Goal: Task Accomplishment & Management: Use online tool/utility

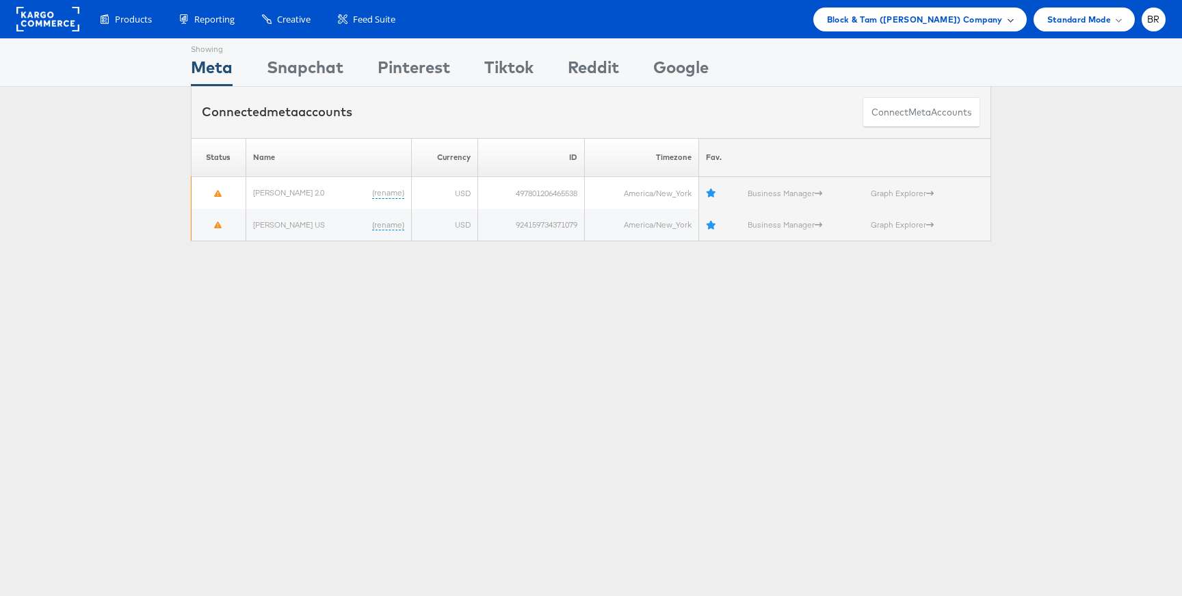
click at [985, 21] on span "Block & Tam ([PERSON_NAME]) Company" at bounding box center [915, 19] width 176 height 14
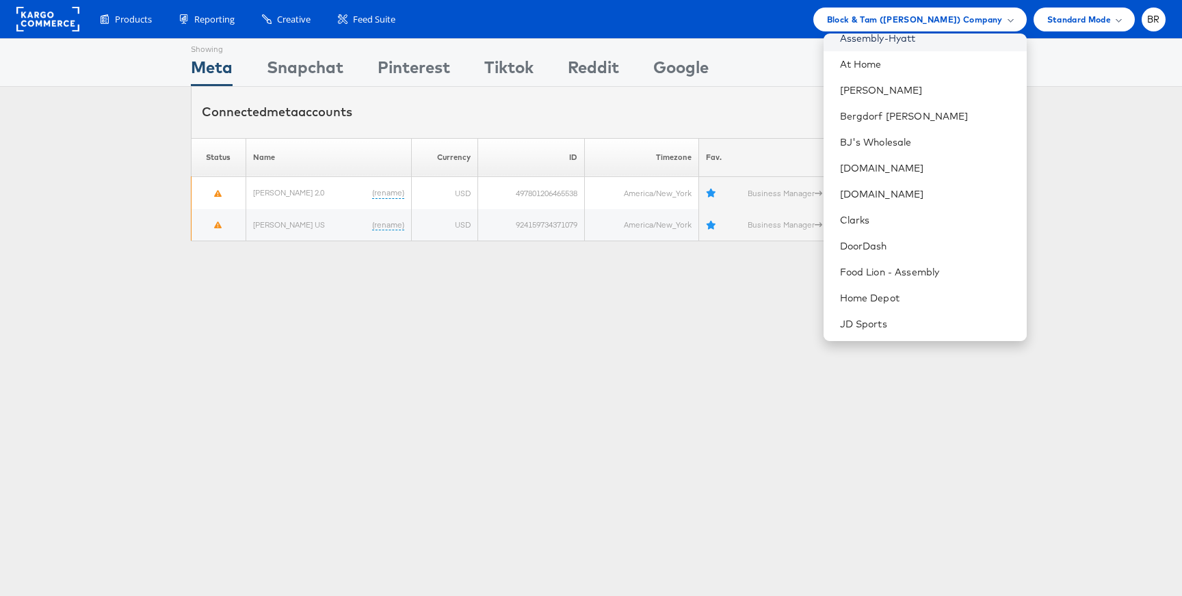
scroll to position [221, 0]
click at [880, 172] on link "[DOMAIN_NAME]" at bounding box center [928, 168] width 176 height 14
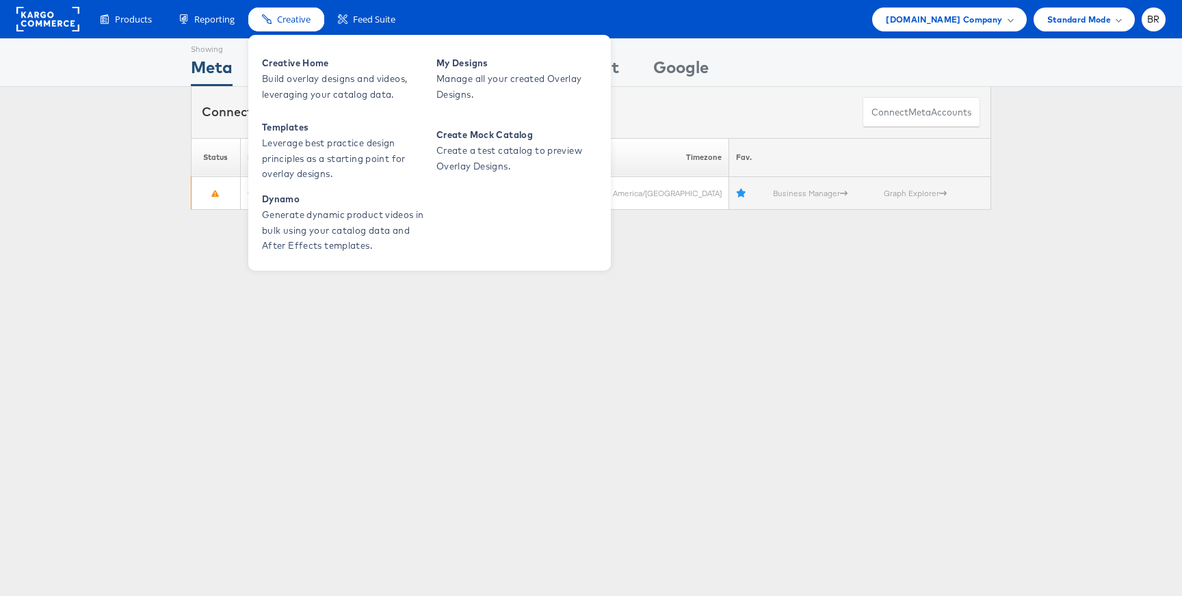
click at [301, 21] on span "Creative" at bounding box center [294, 19] width 34 height 13
click at [301, 66] on span "Creative Home" at bounding box center [344, 63] width 164 height 16
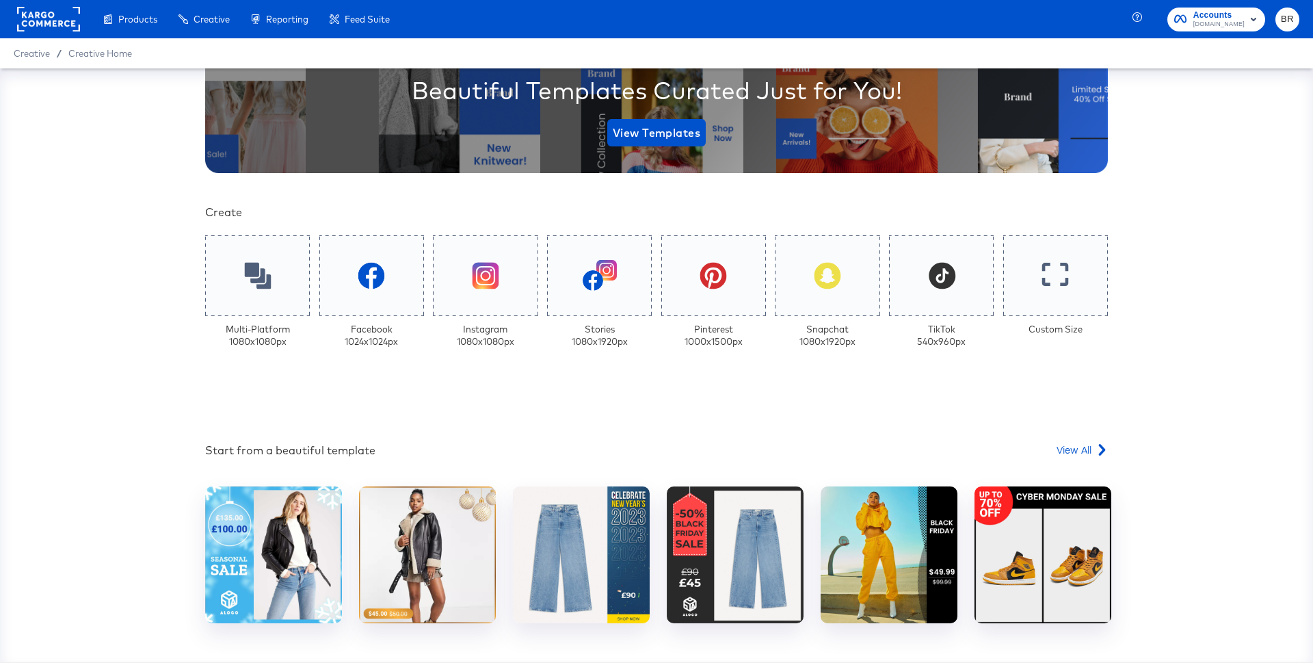
scroll to position [240, 0]
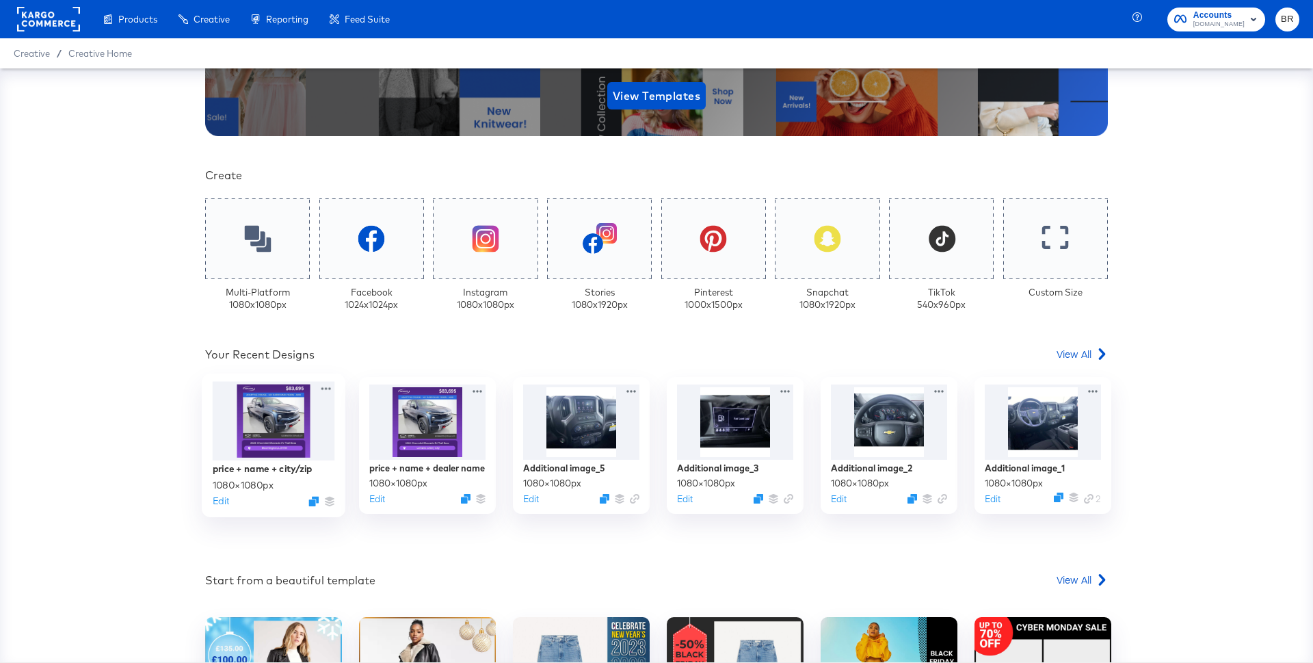
click at [274, 437] on div at bounding box center [274, 421] width 122 height 79
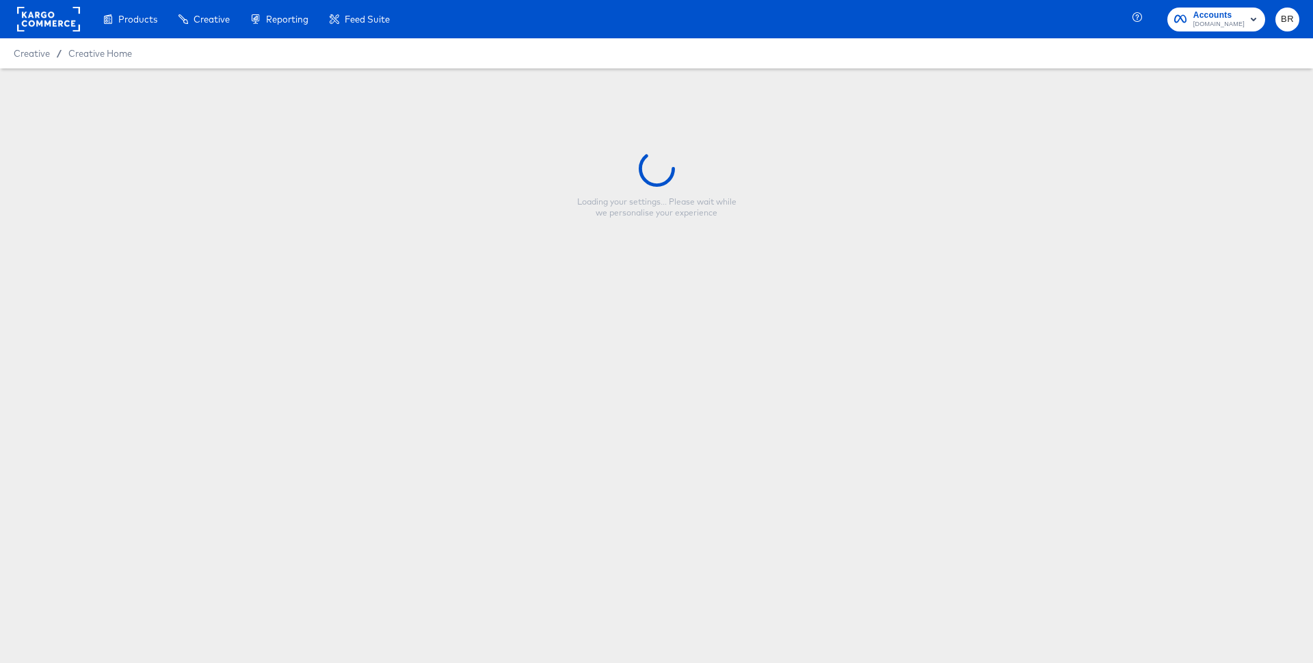
type input "price + name + city/zip"
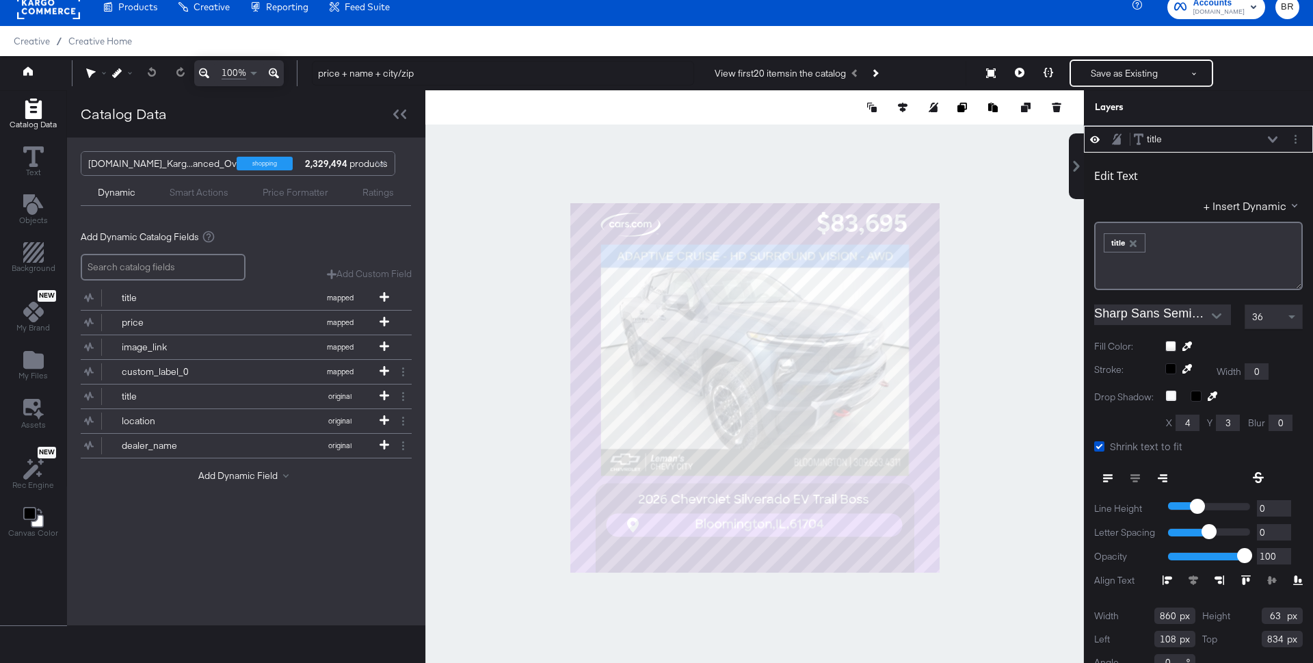
scroll to position [78, 0]
click at [1021, 70] on icon at bounding box center [1020, 73] width 10 height 10
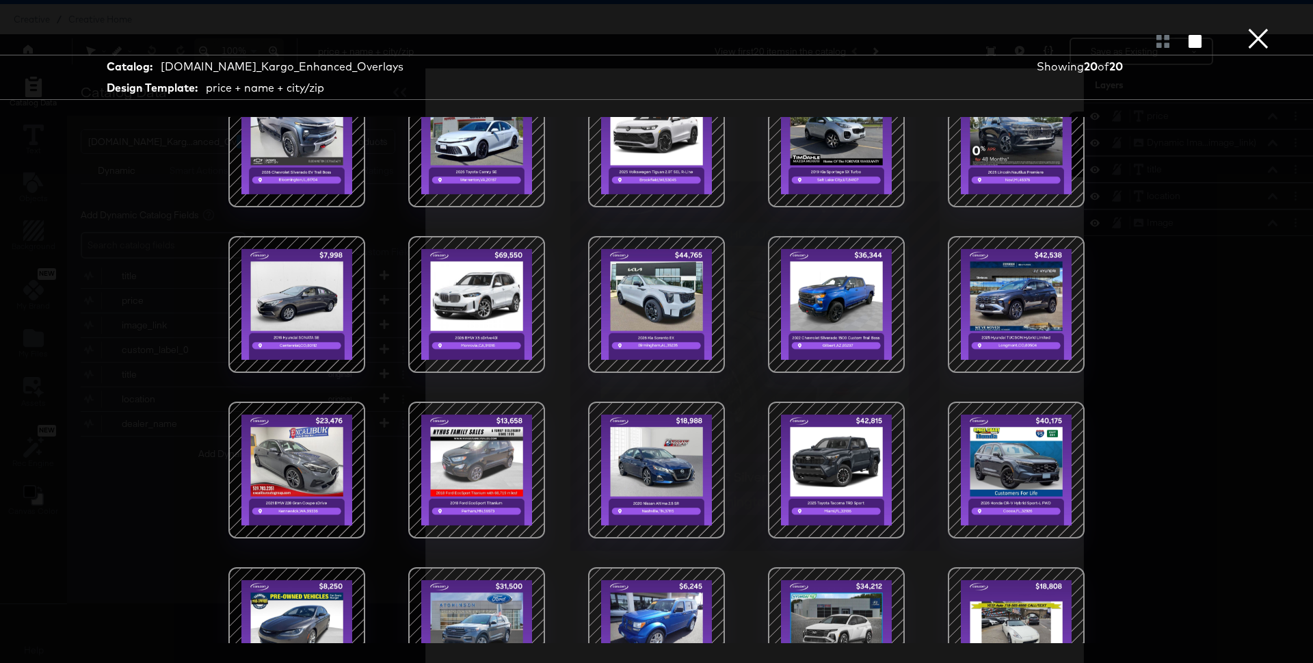
scroll to position [0, 0]
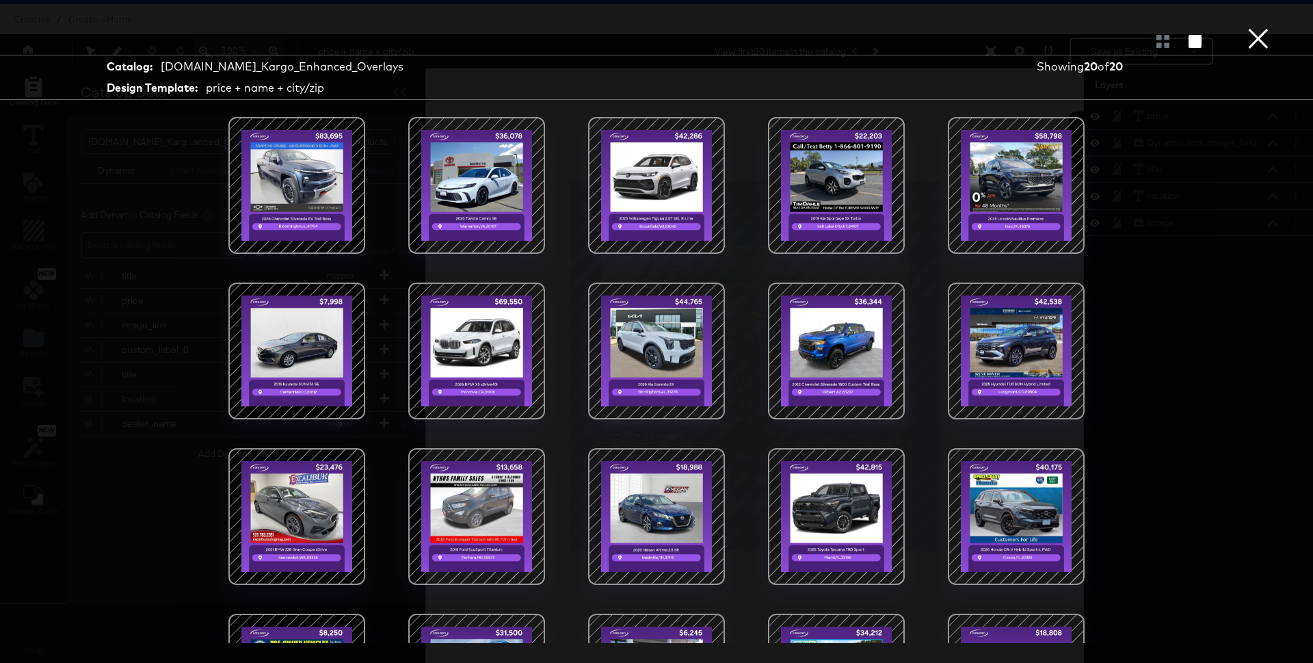
drag, startPoint x: 1256, startPoint y: 39, endPoint x: 991, endPoint y: 290, distance: 364.8
click at [996, 283] on div "× Catalog: Cars.com_Kargo_Enhanced_Overlays Design Template: price + name + cit…" at bounding box center [656, 331] width 1313 height 663
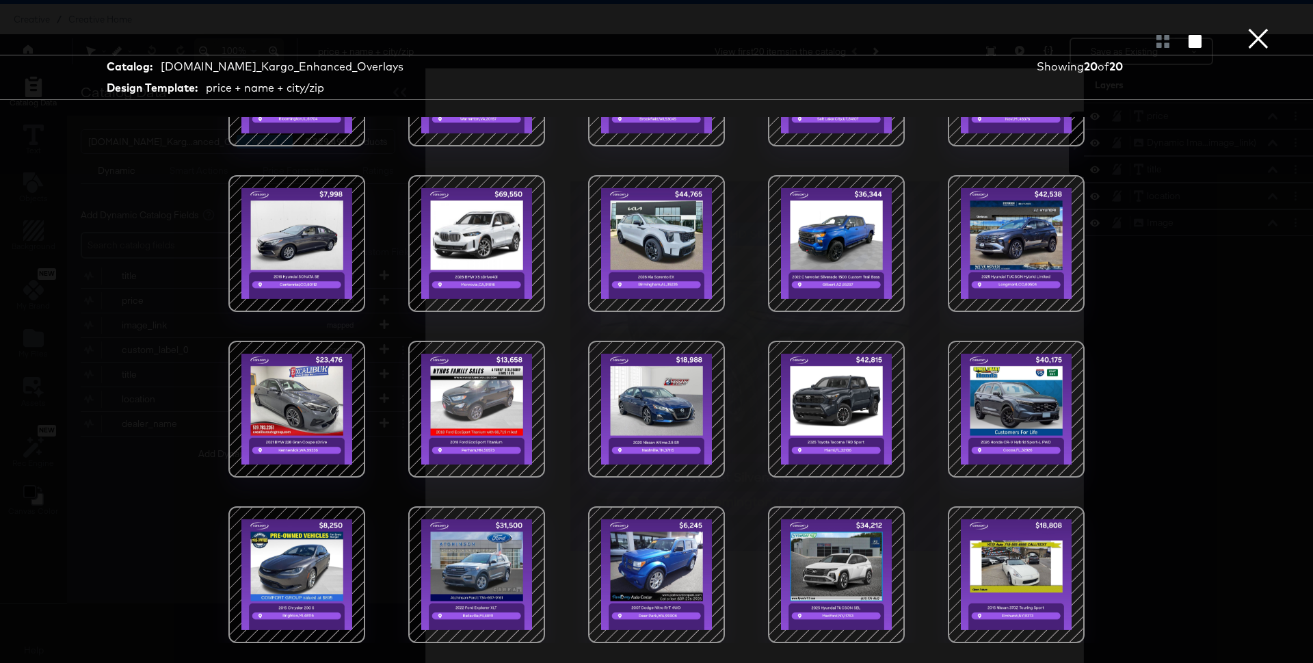
click at [1252, 27] on button "×" at bounding box center [1258, 13] width 27 height 27
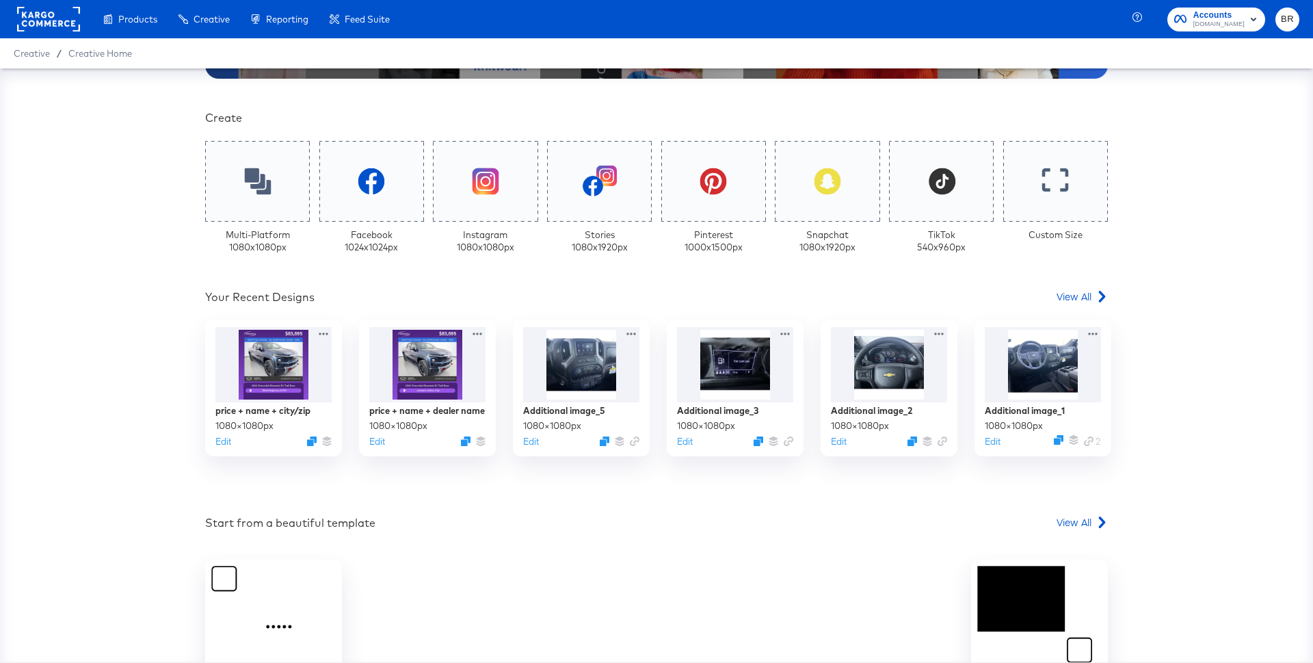
scroll to position [301, 0]
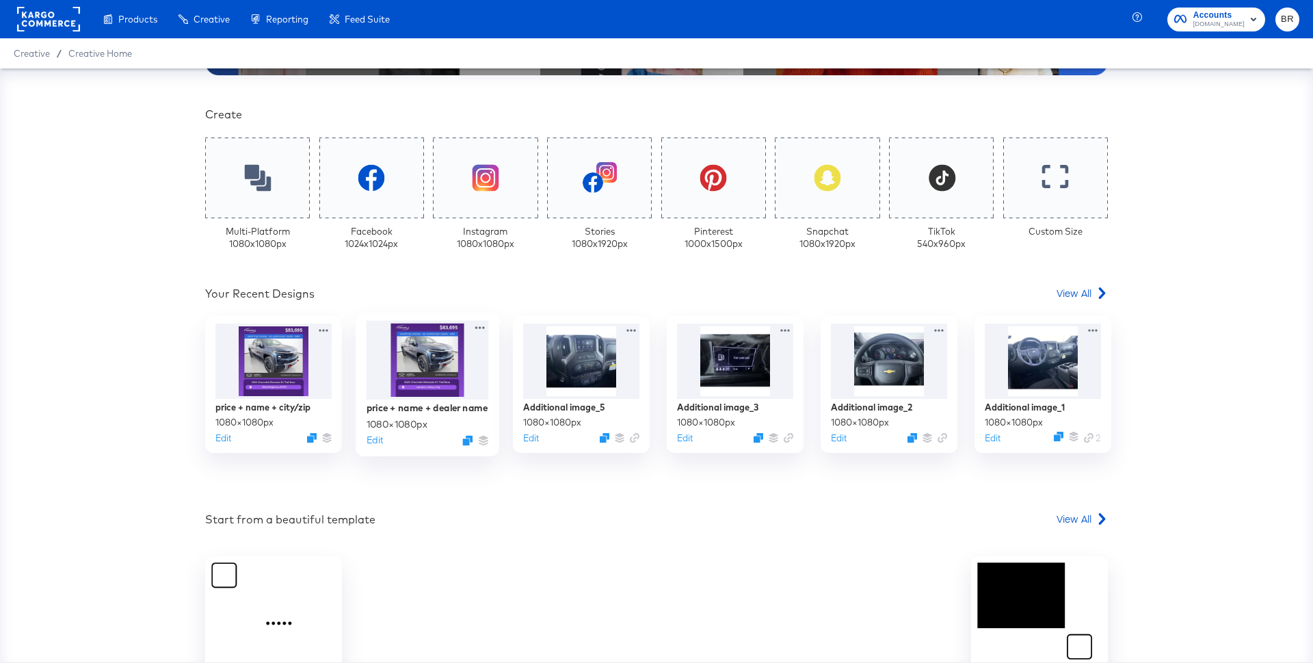
click at [439, 382] on div at bounding box center [428, 360] width 122 height 79
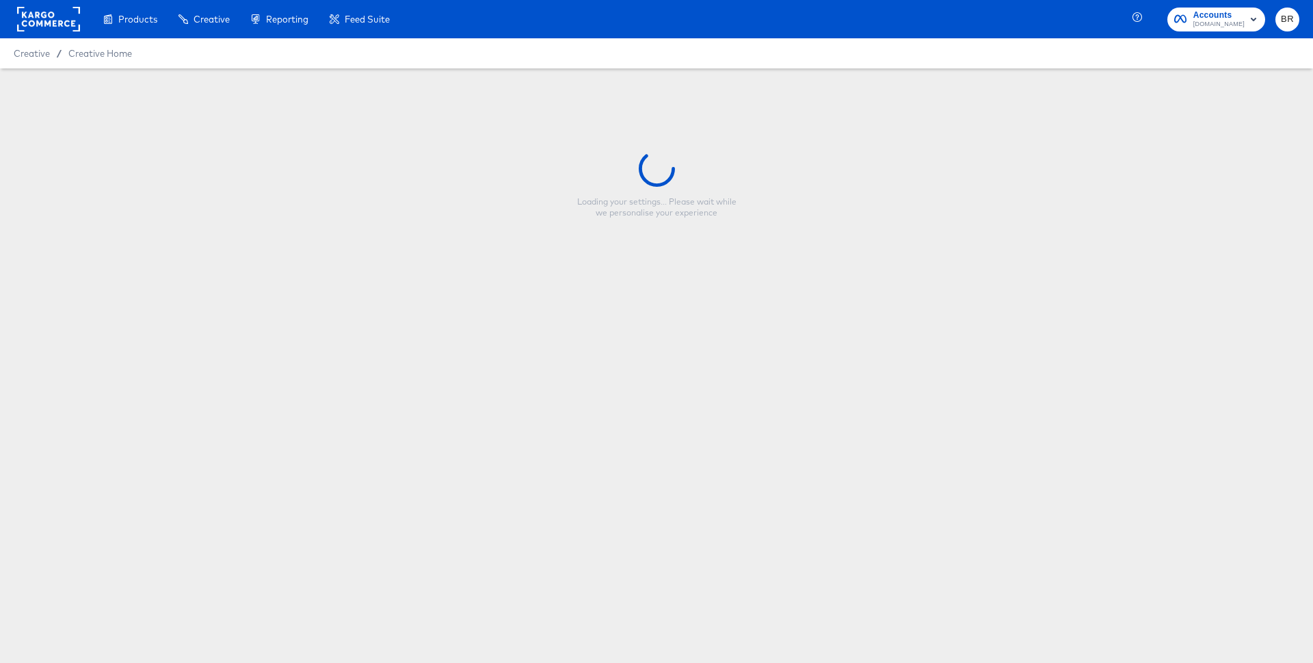
type input "price + name + dealer name"
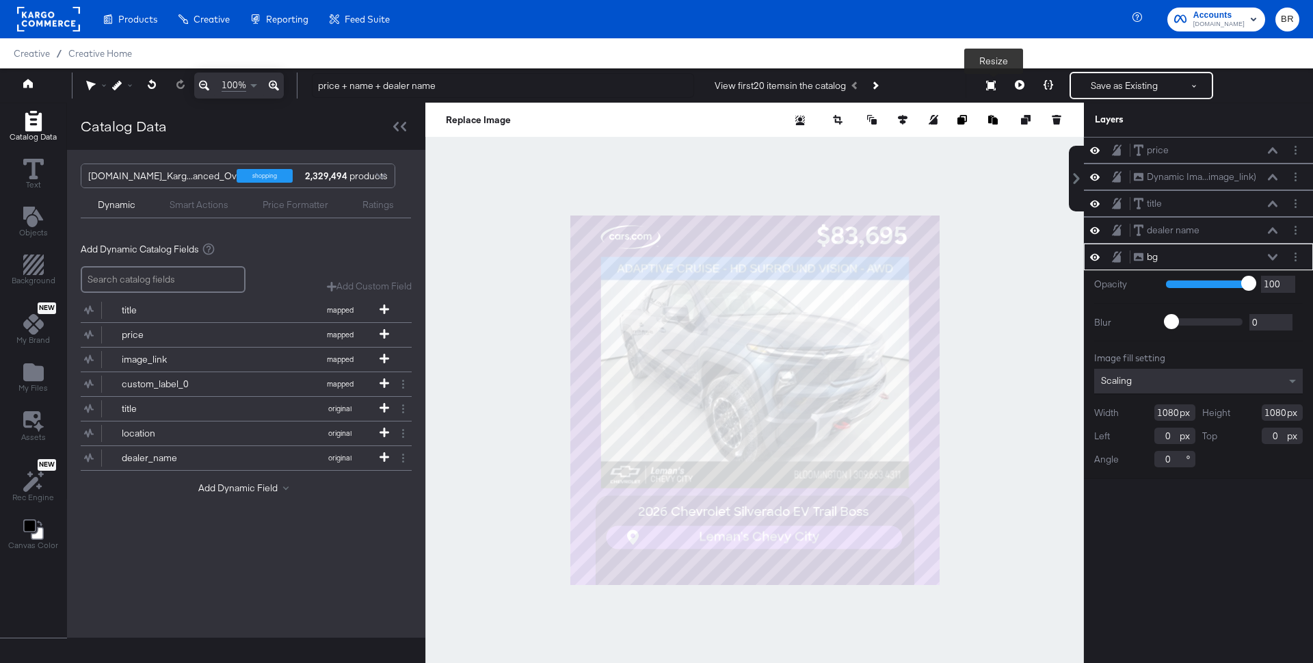
drag, startPoint x: 999, startPoint y: 89, endPoint x: 999, endPoint y: 98, distance: 9.6
click at [999, 89] on button "Resize" at bounding box center [991, 86] width 29 height 25
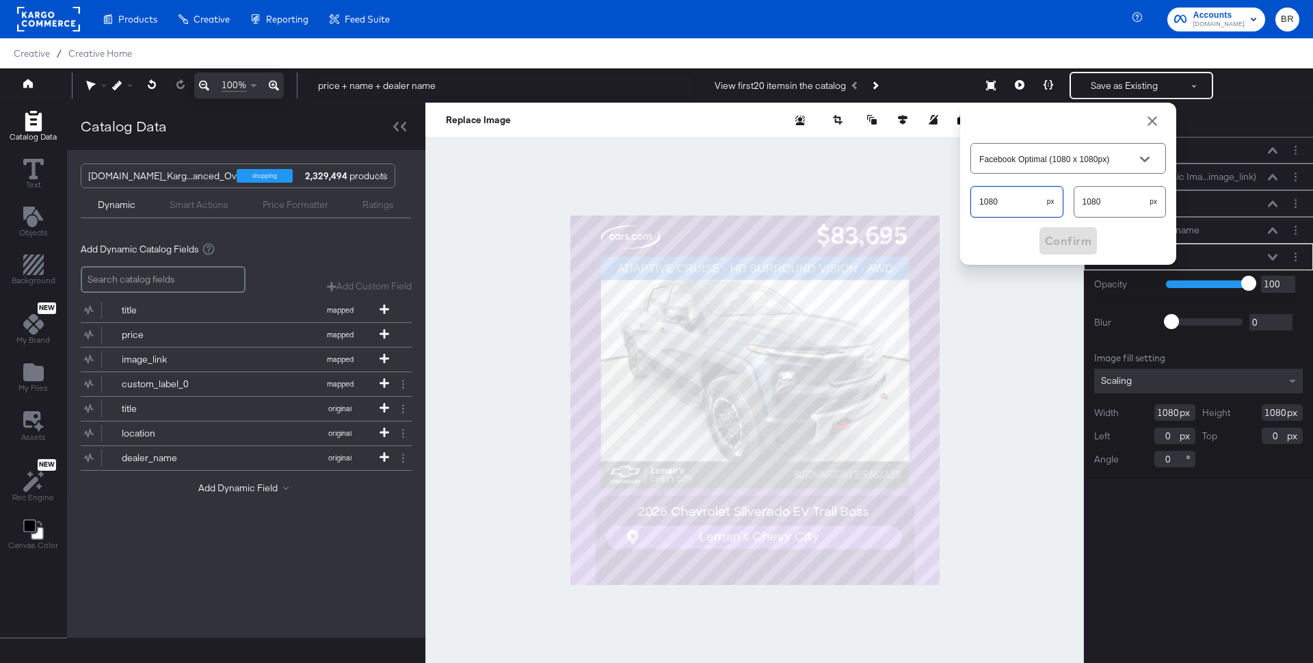
drag, startPoint x: 990, startPoint y: 194, endPoint x: 1030, endPoint y: 97, distance: 105.2
click at [990, 129] on div "Facebook Optimal (1080 x 1080px) 1080 px 1080 px Confirm" at bounding box center [1069, 184] width 196 height 142
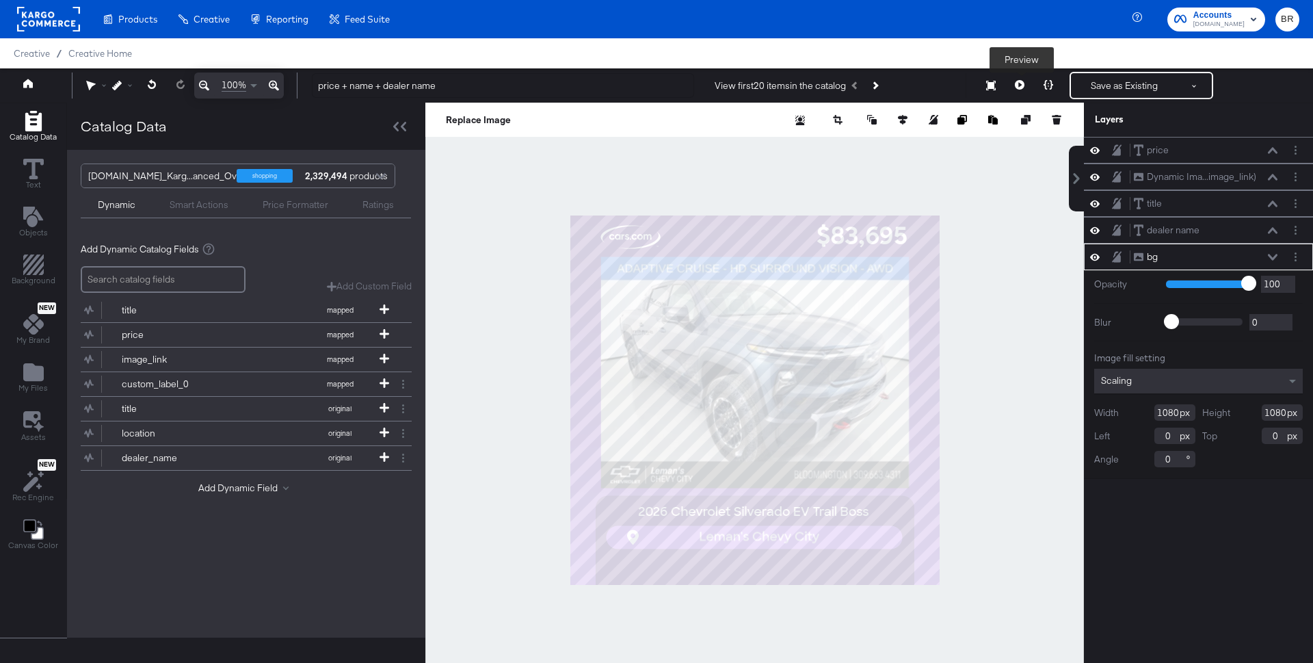
click at [1023, 86] on icon at bounding box center [1020, 85] width 10 height 10
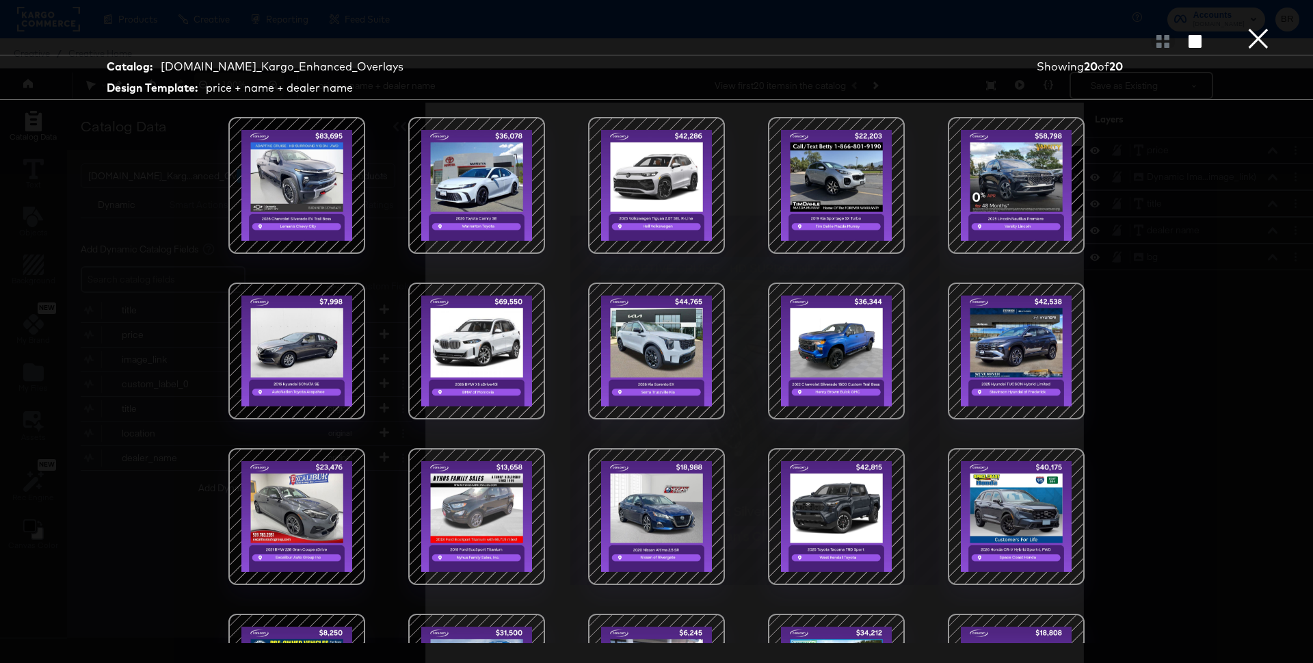
scroll to position [107, 0]
